Goal: Task Accomplishment & Management: Manage account settings

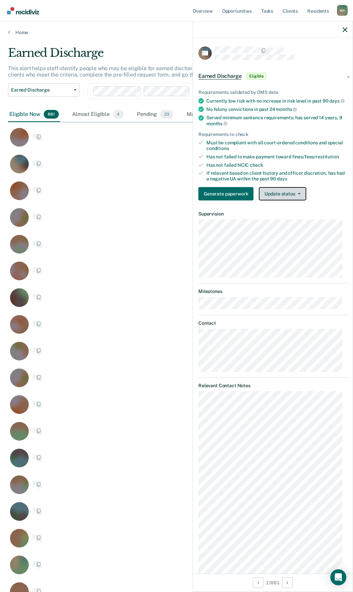
click at [298, 194] on icon "button" at bounding box center [299, 193] width 3 height 1
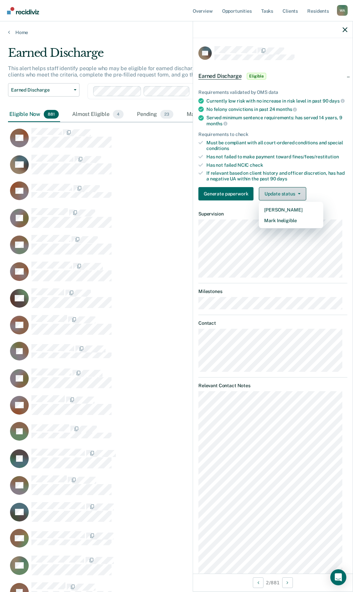
click at [287, 198] on button "Update status" at bounding box center [282, 193] width 47 height 13
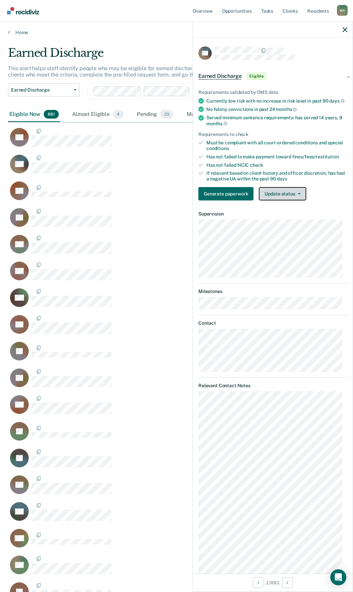
click at [287, 198] on button "Update status" at bounding box center [282, 193] width 47 height 13
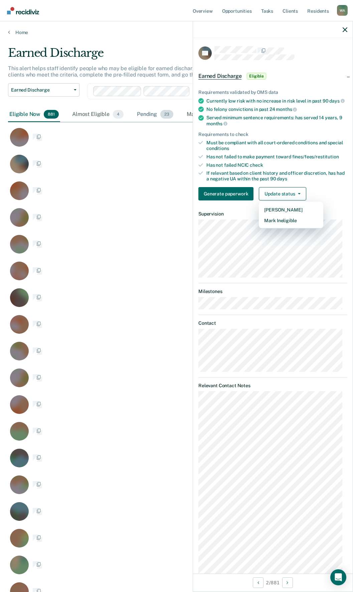
click at [326, 193] on div "Generate paperwork Update status Mark Pending Mark Ineligible" at bounding box center [272, 193] width 149 height 13
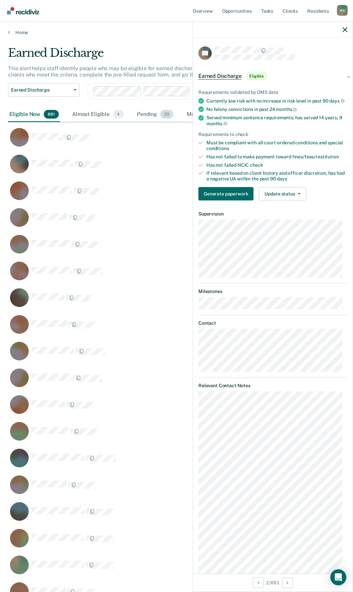
click at [146, 115] on div "Pending 23" at bounding box center [155, 114] width 39 height 15
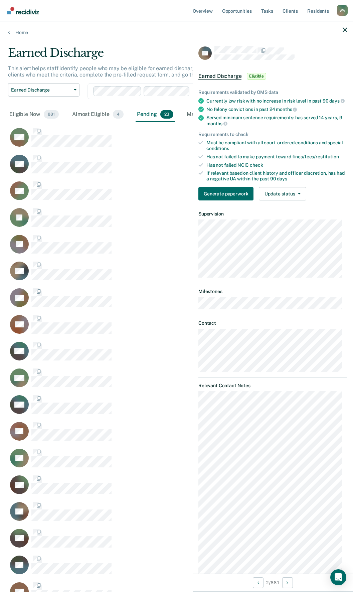
scroll to position [688, 332]
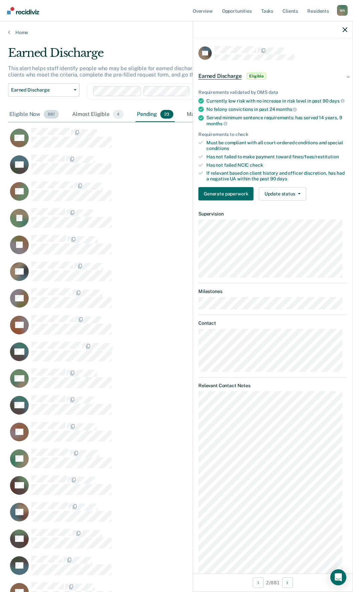
click at [21, 113] on div "Eligible Now 881" at bounding box center [34, 114] width 52 height 15
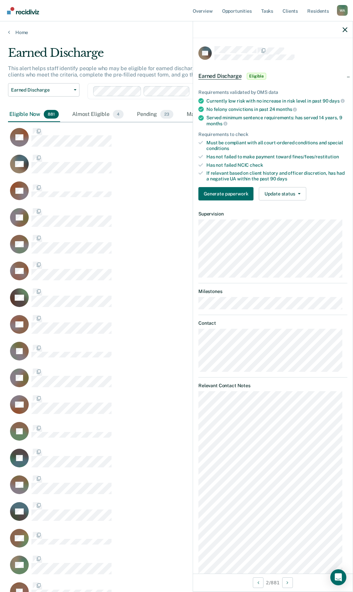
scroll to position [23603, 332]
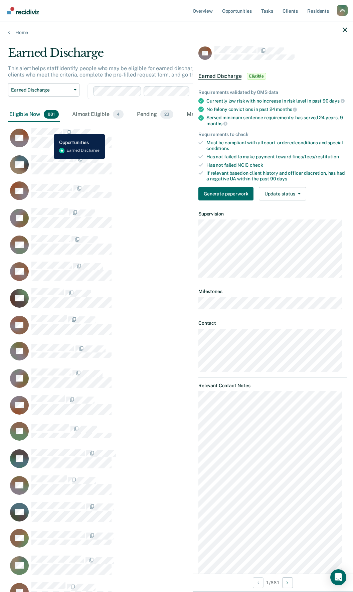
click at [308, 426] on div "ED Earned Discharge Eligible Requirements validated by OMS data Currently low r…" at bounding box center [273, 305] width 160 height 535
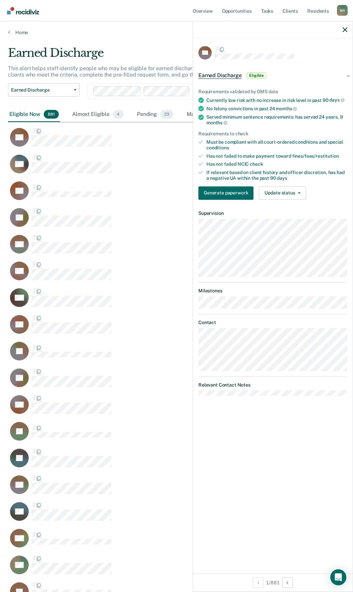
scroll to position [23603, 332]
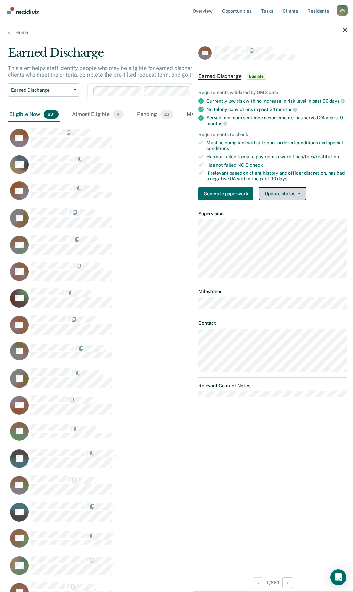
click at [296, 194] on button "Update status" at bounding box center [282, 193] width 47 height 13
click at [299, 193] on icon "button" at bounding box center [299, 193] width 3 height 1
click at [281, 191] on button "Update status" at bounding box center [282, 193] width 47 height 13
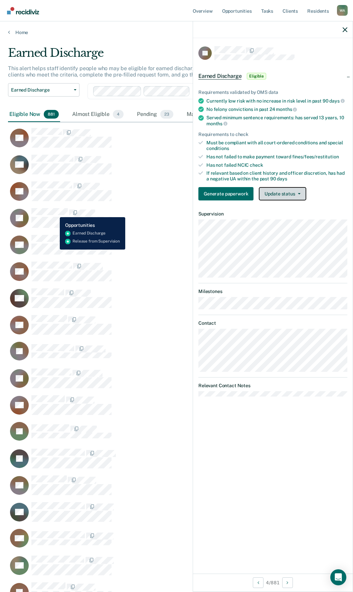
click at [298, 193] on icon "button" at bounding box center [299, 193] width 3 height 1
click at [283, 192] on button "Update status" at bounding box center [282, 193] width 47 height 13
click at [298, 195] on button "Update status" at bounding box center [282, 193] width 47 height 13
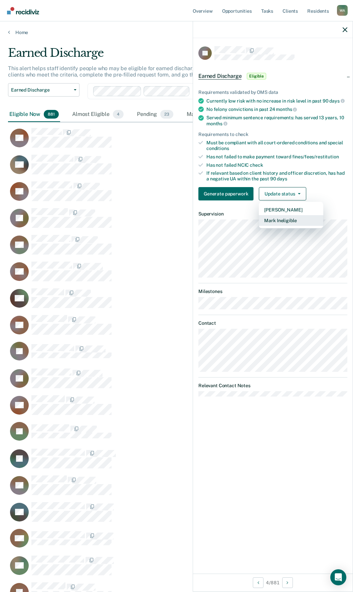
click at [282, 219] on button "Mark Ineligible" at bounding box center [291, 220] width 64 height 11
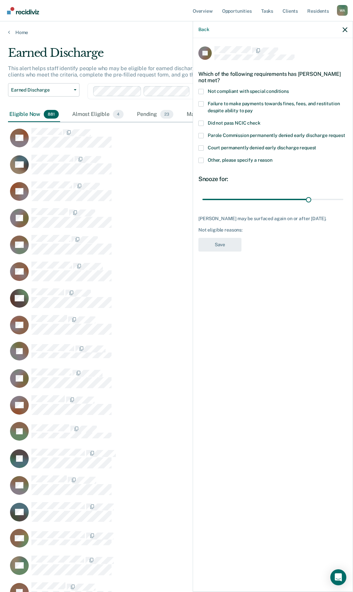
click at [200, 159] on span at bounding box center [200, 160] width 5 height 5
click at [272, 158] on input "Other, please specify a reason" at bounding box center [272, 158] width 0 height 0
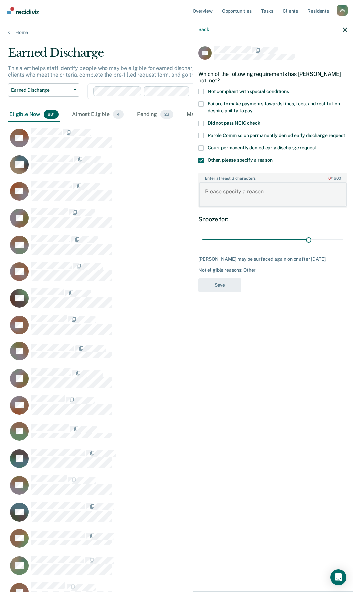
click at [238, 191] on textarea "Enter at least 3 characters 0 / 1600" at bounding box center [273, 194] width 148 height 25
type textarea "releasing in 1 month"
drag, startPoint x: 309, startPoint y: 238, endPoint x: 341, endPoint y: 239, distance: 31.1
type input "39"
click at [341, 239] on input "range" at bounding box center [272, 240] width 141 height 12
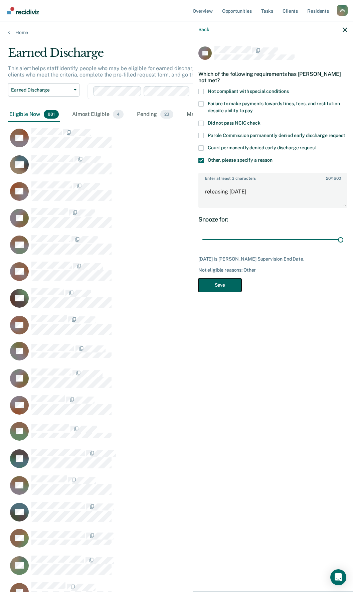
click at [228, 286] on button "Save" at bounding box center [219, 285] width 43 height 14
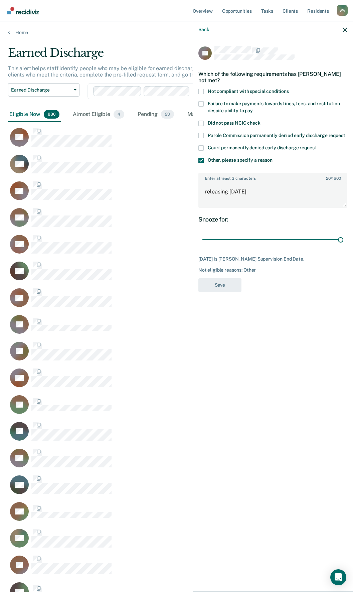
scroll to position [23576, 332]
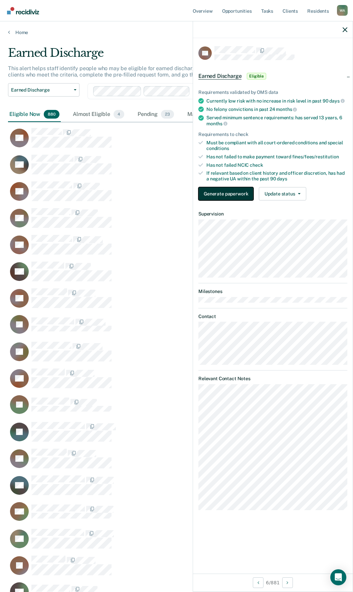
click at [231, 195] on button "Generate paperwork" at bounding box center [225, 193] width 55 height 13
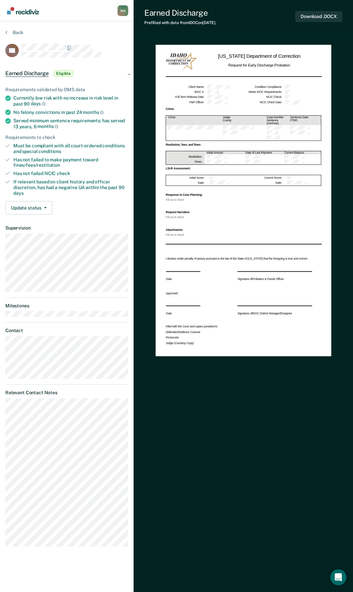
click at [242, 109] on div "Crime:" at bounding box center [244, 108] width 156 height 3
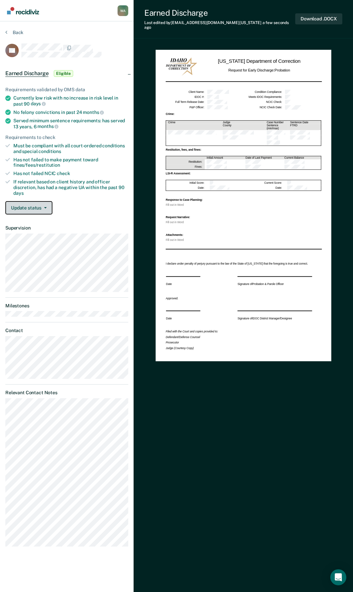
click at [46, 206] on button "Update status" at bounding box center [28, 207] width 47 height 13
click at [31, 236] on button "Mark Ineligible" at bounding box center [37, 234] width 64 height 11
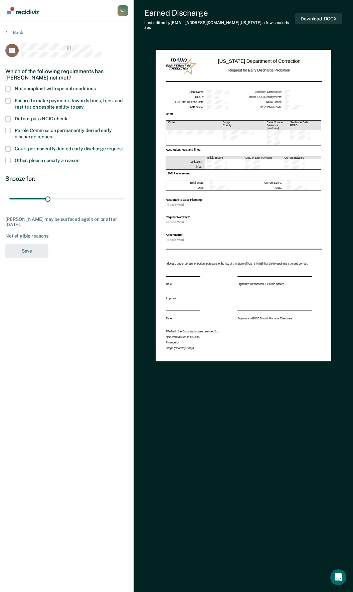
click at [8, 99] on span at bounding box center [7, 100] width 5 height 5
click at [84, 104] on input "Failure to make payments towards fines, fees, and restitution despite ability t…" at bounding box center [84, 104] width 0 height 0
type input "86"
click at [116, 197] on input "range" at bounding box center [66, 199] width 115 height 12
click at [31, 247] on button "Save" at bounding box center [26, 251] width 43 height 14
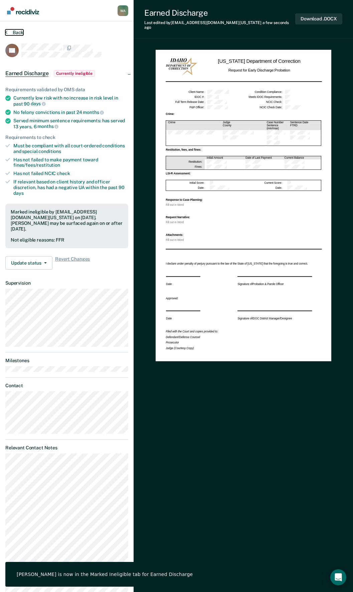
click at [9, 34] on button "Back" at bounding box center [14, 32] width 18 height 6
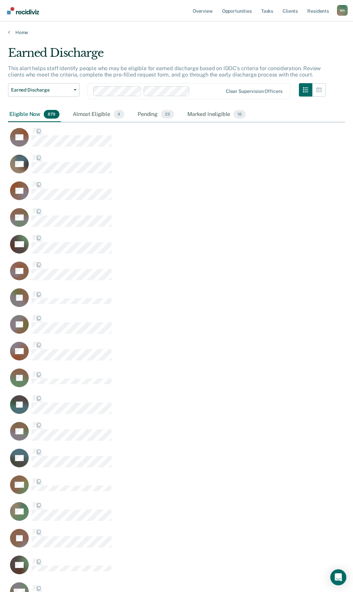
scroll to position [23549, 332]
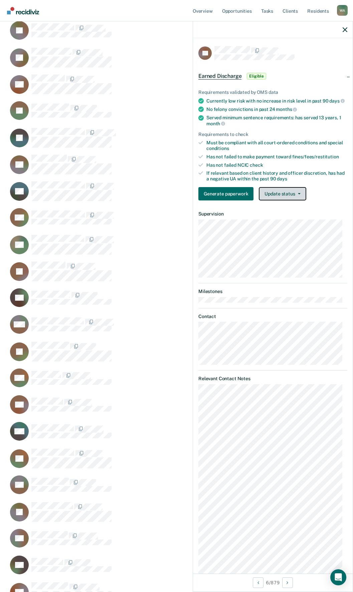
click at [282, 200] on button "Update status" at bounding box center [282, 193] width 47 height 13
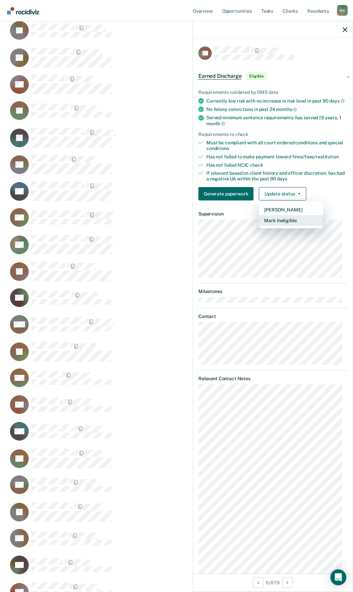
click at [287, 224] on button "Mark Ineligible" at bounding box center [291, 220] width 64 height 11
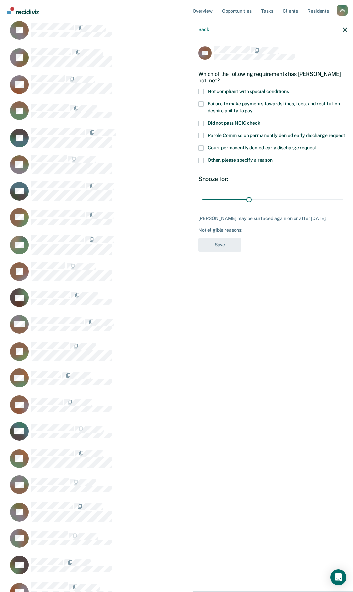
click at [197, 158] on div "LS Which of the following requirements has Leslie Studor not met? Not compliant…" at bounding box center [273, 314] width 160 height 552
click at [202, 161] on span at bounding box center [200, 160] width 5 height 5
click at [272, 158] on input "Other, please specify a reason" at bounding box center [272, 158] width 0 height 0
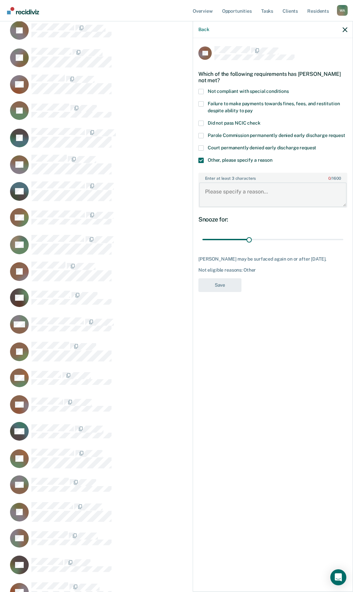
click at [246, 194] on textarea "Enter at least 3 characters 0 / 1600" at bounding box center [273, 194] width 148 height 25
type textarea "Full term in 3 months"
click at [220, 284] on button "Save" at bounding box center [219, 285] width 43 height 14
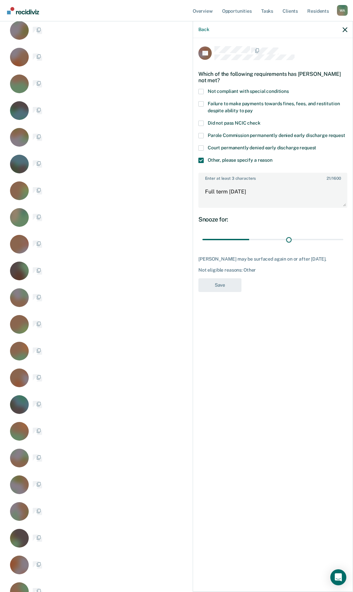
click at [288, 238] on input "range" at bounding box center [272, 240] width 141 height 12
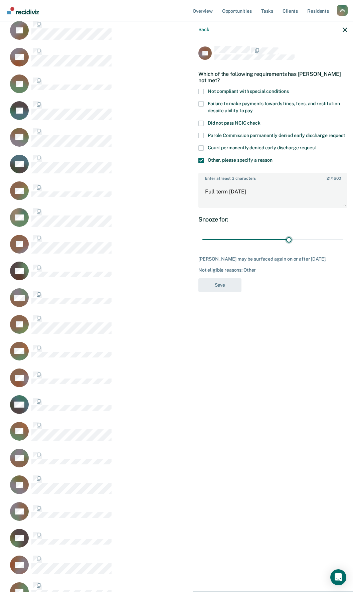
scroll to position [23523, 332]
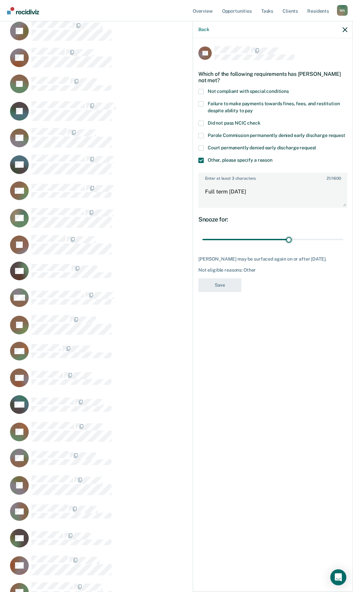
type input "79"
click at [323, 237] on input "range" at bounding box center [272, 240] width 141 height 12
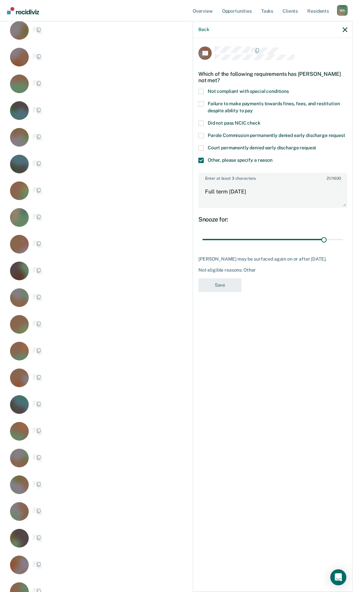
click at [290, 296] on div "LS Which of the following requirements has Leslie Studor not met? Not compliant…" at bounding box center [273, 314] width 160 height 552
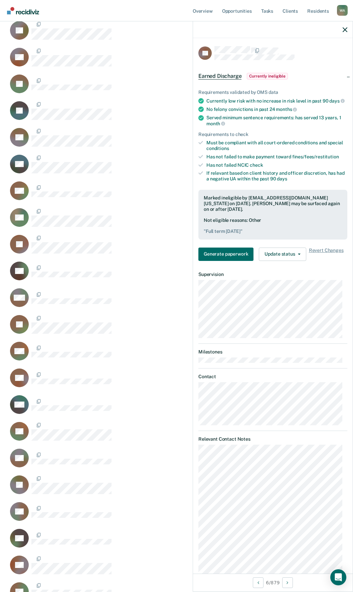
scroll to position [0, 0]
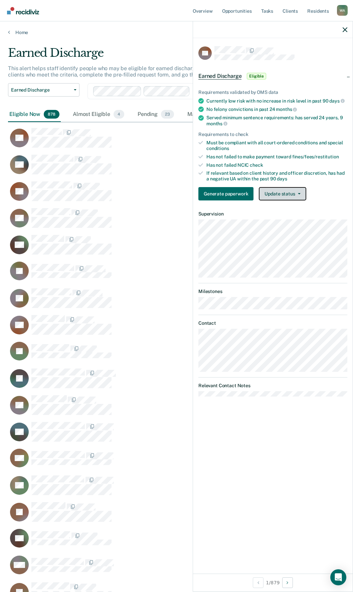
click at [286, 191] on button "Update status" at bounding box center [282, 193] width 47 height 13
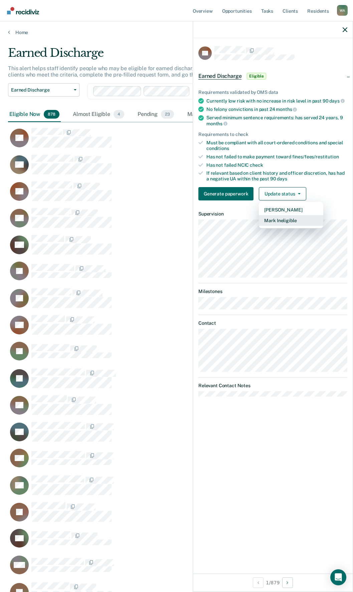
click at [281, 220] on button "Mark Ineligible" at bounding box center [291, 220] width 64 height 11
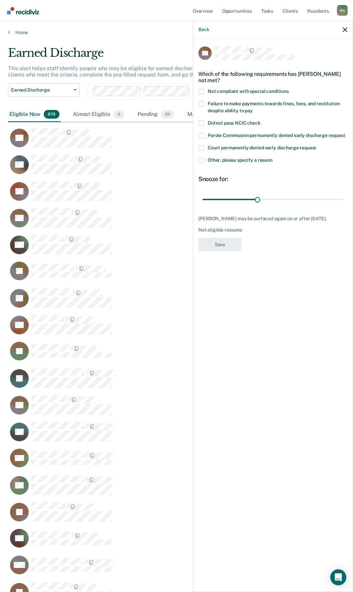
click at [202, 160] on span at bounding box center [200, 160] width 5 height 5
click at [272, 158] on input "Other, please specify a reason" at bounding box center [272, 158] width 0 height 0
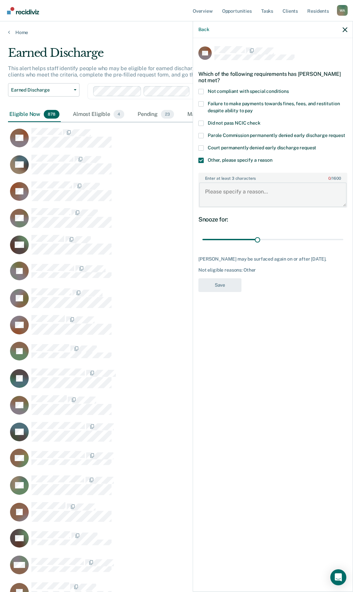
click at [250, 189] on textarea "Enter at least 3 characters 0 / 1600" at bounding box center [273, 194] width 148 height 25
type textarea "Full term in less than 3 months"
type input "68"
click at [325, 238] on input "range" at bounding box center [272, 240] width 141 height 12
click at [231, 282] on button "Save" at bounding box center [219, 285] width 43 height 14
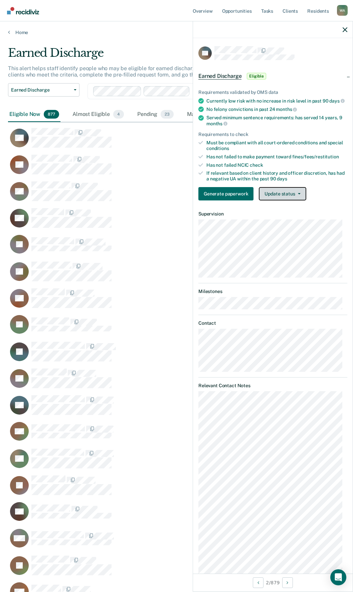
click at [298, 199] on button "Update status" at bounding box center [282, 193] width 47 height 13
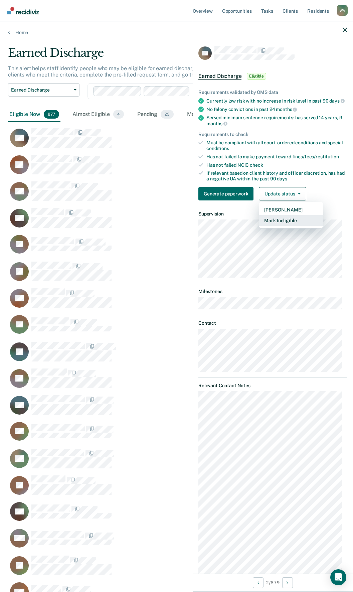
click at [288, 223] on button "Mark Ineligible" at bounding box center [291, 220] width 64 height 11
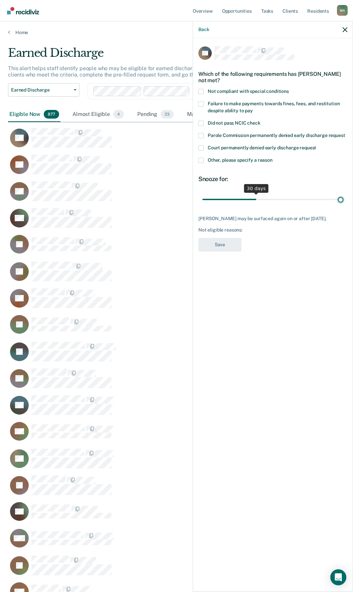
type input "78"
click at [342, 199] on input "range" at bounding box center [272, 199] width 141 height 12
click at [200, 161] on span at bounding box center [200, 160] width 5 height 5
click at [272, 158] on input "Other, please specify a reason" at bounding box center [272, 158] width 0 height 0
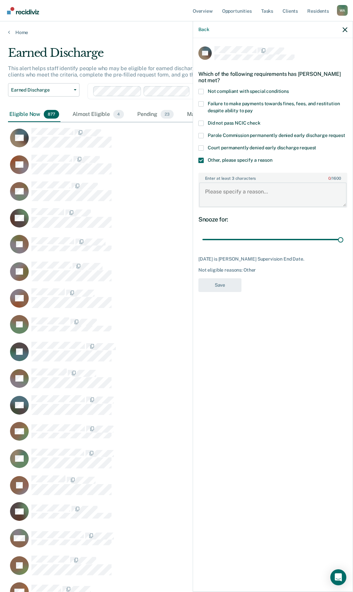
click at [259, 190] on textarea "Enter at least 3 characters 0 / 1600" at bounding box center [273, 194] width 148 height 25
click at [261, 193] on textarea "Enter at least 3 characters 0 / 1600" at bounding box center [273, 194] width 148 height 25
type textarea "Full term in three months."
click at [222, 284] on button "Save" at bounding box center [219, 285] width 43 height 14
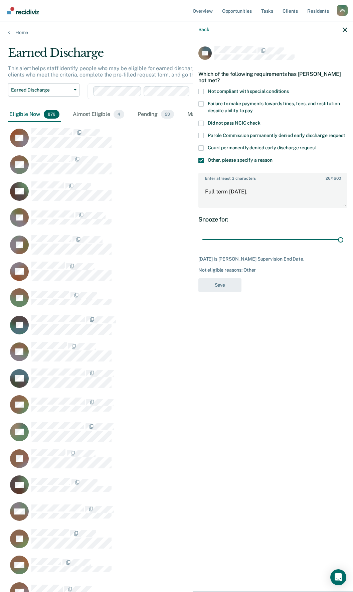
scroll to position [23469, 332]
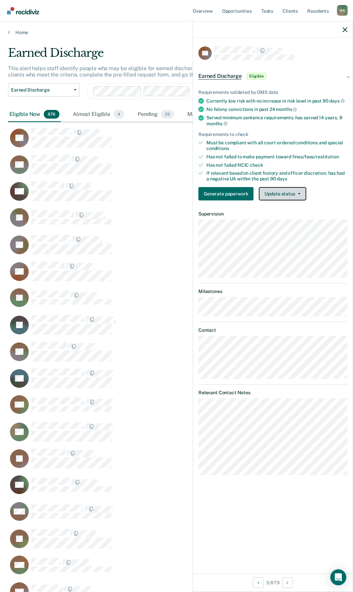
click at [289, 191] on button "Update status" at bounding box center [282, 193] width 47 height 13
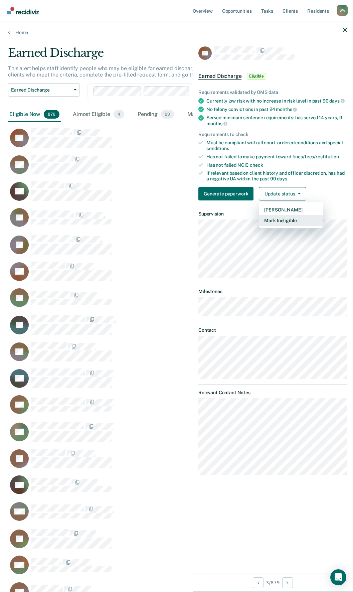
click at [291, 221] on button "Mark Ineligible" at bounding box center [291, 220] width 64 height 11
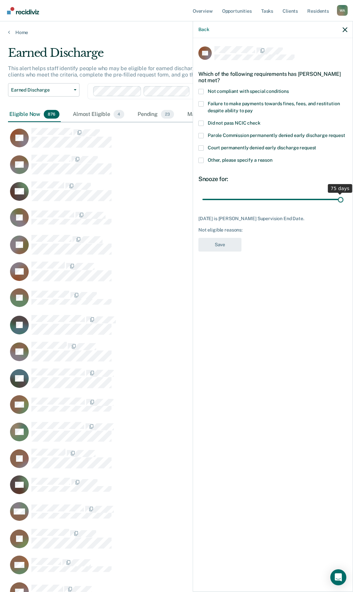
drag, startPoint x: 305, startPoint y: 201, endPoint x: 342, endPoint y: 204, distance: 37.2
type input "75"
click at [343, 203] on input "range" at bounding box center [272, 199] width 141 height 12
click at [203, 160] on span at bounding box center [200, 160] width 5 height 5
click at [272, 158] on input "Other, please specify a reason" at bounding box center [272, 158] width 0 height 0
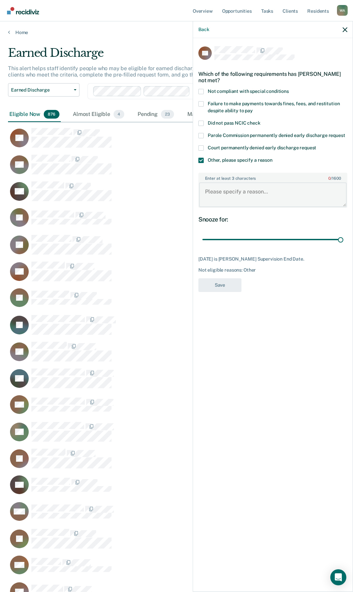
click at [250, 195] on textarea "Enter at least 3 characters 0 / 1600" at bounding box center [273, 194] width 148 height 25
type textarea "Full term less than 3 months"
click at [231, 284] on button "Save" at bounding box center [219, 285] width 43 height 14
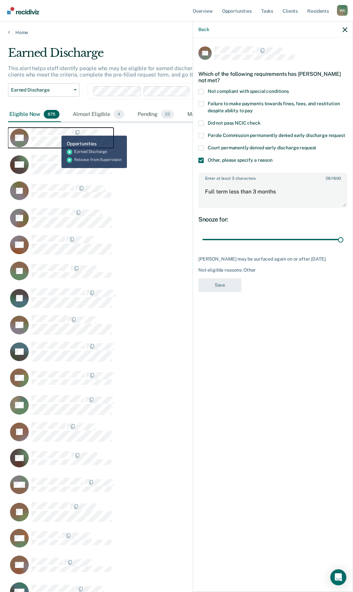
scroll to position [23442, 332]
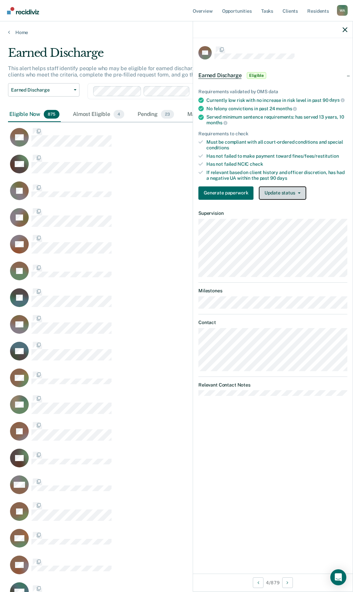
click at [288, 194] on button "Update status" at bounding box center [282, 192] width 47 height 13
